Goal: Book appointment/travel/reservation

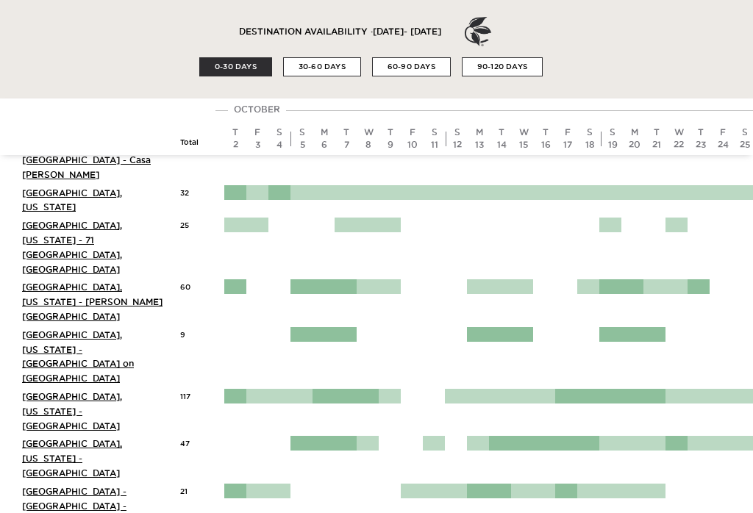
scroll to position [282, 0]
click at [326, 67] on button "30-60 DAYS" at bounding box center [322, 66] width 78 height 19
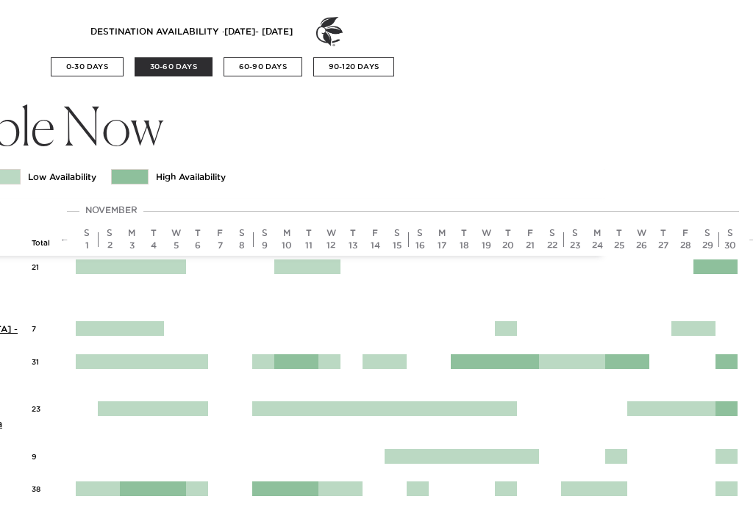
scroll to position [0, 166]
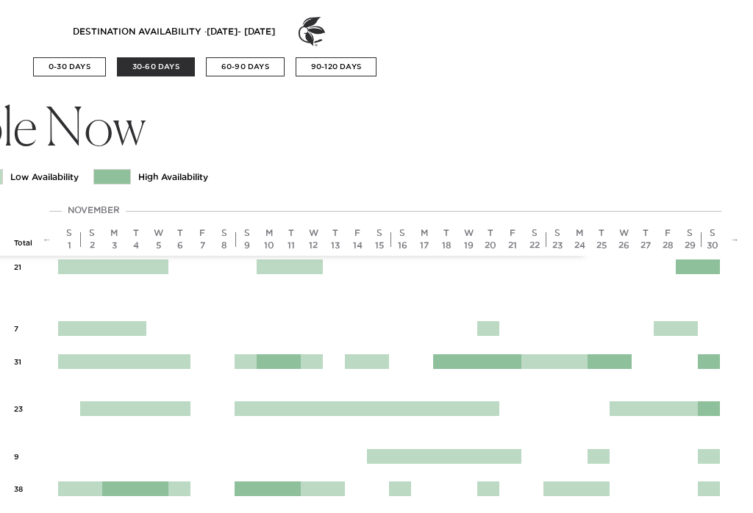
click at [736, 237] on link "→" at bounding box center [734, 239] width 9 height 10
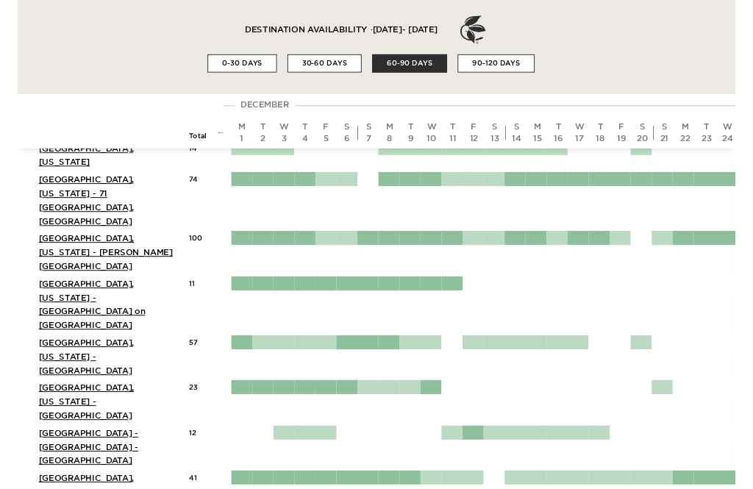
scroll to position [318, 0]
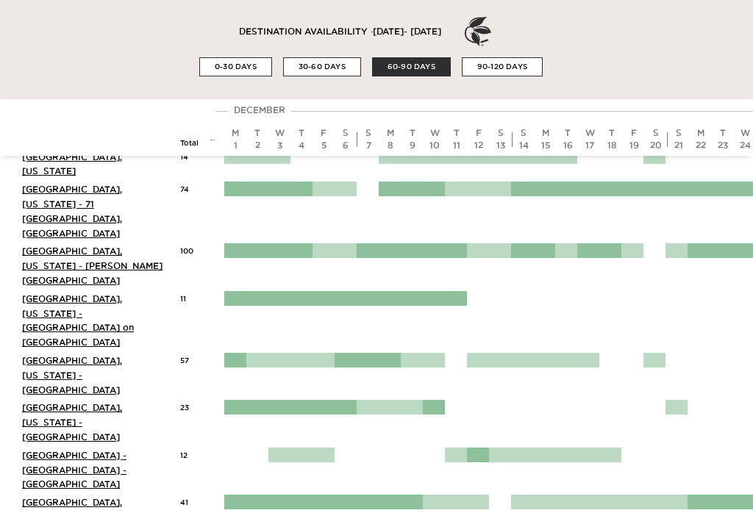
click at [122, 448] on div "[GEOGRAPHIC_DATA] - [GEOGRAPHIC_DATA] - [GEOGRAPHIC_DATA]" at bounding box center [93, 469] width 173 height 43
click at [95, 451] on link "[GEOGRAPHIC_DATA] - [GEOGRAPHIC_DATA] - [GEOGRAPHIC_DATA]" at bounding box center [74, 470] width 104 height 39
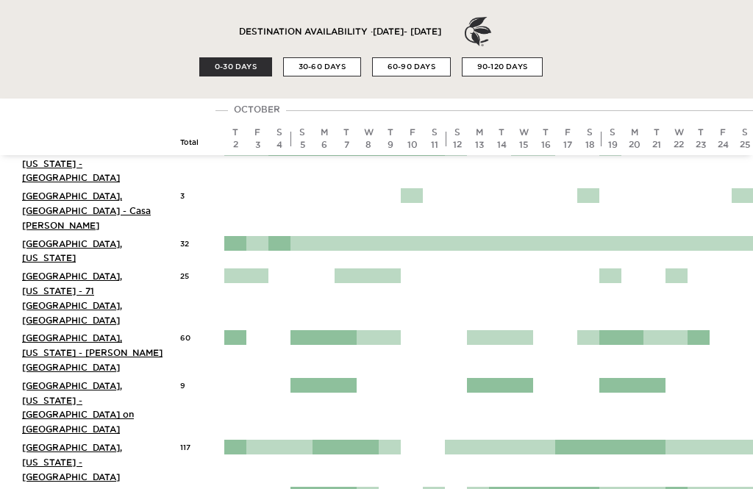
scroll to position [231, 0]
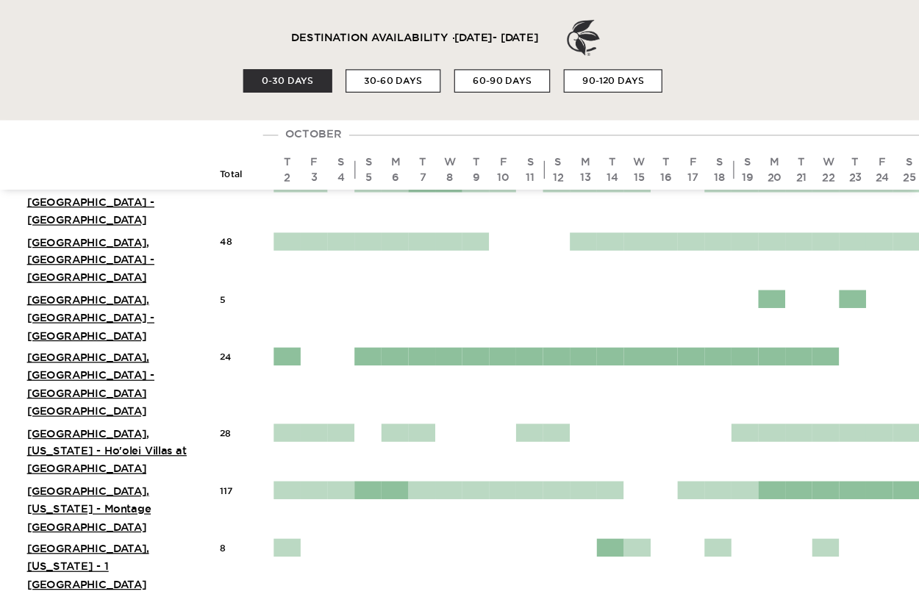
scroll to position [1656, 0]
